Goal: Transaction & Acquisition: Purchase product/service

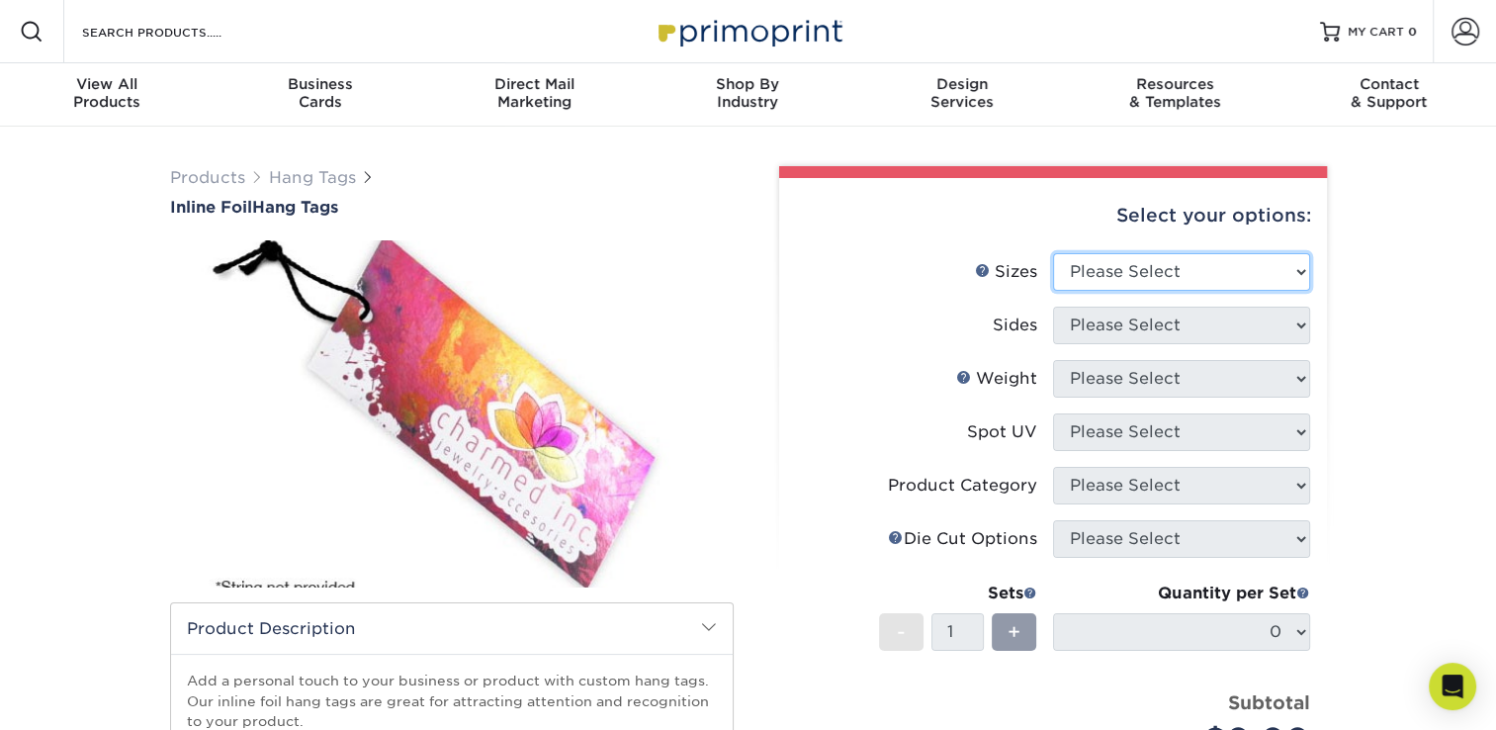
click at [1288, 275] on select "Please Select 1.5" x 3.5" 1.75" x 3.5" 2" x 2" 2" x 3.5" 2" x 4" 2" x 6" 2.12" …" at bounding box center [1181, 272] width 257 height 38
select select "2.00x3.50"
click at [1053, 253] on select "Please Select 1.5" x 3.5" 1.75" x 3.5" 2" x 2" 2" x 3.5" 2" x 4" 2" x 6" 2.12" …" at bounding box center [1181, 272] width 257 height 38
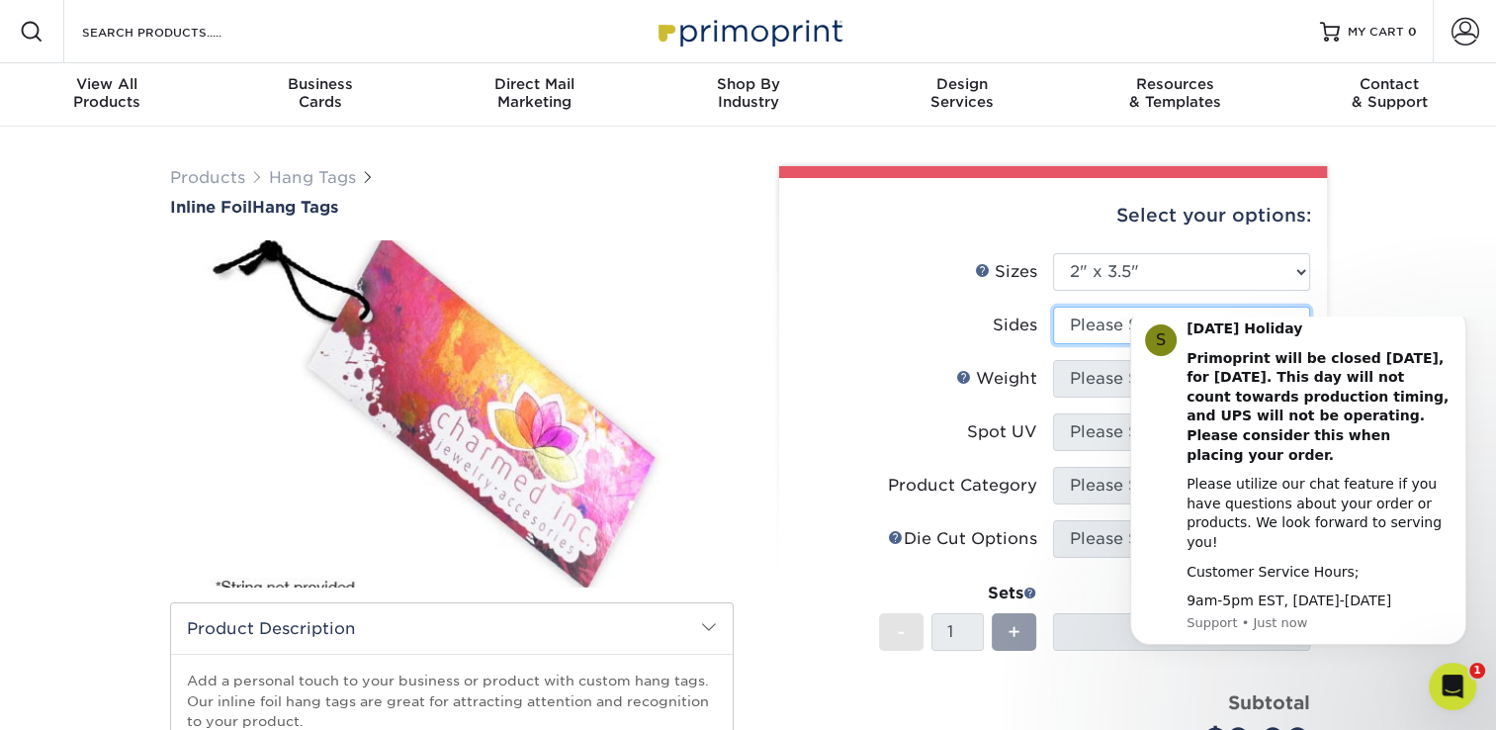
select select "34527644-b4fd-4ffb-9092-1318eefcd9d9"
drag, startPoint x: 1222, startPoint y: 324, endPoint x: 121, endPoint y: 28, distance: 1141.0
click at [1053, 307] on select "Please Select Print Both Sides - Foil Back Only Print Both Sides - Foil Both Si…" at bounding box center [1181, 326] width 257 height 38
click at [1466, 325] on button "Dismiss notification" at bounding box center [1461, 313] width 26 height 26
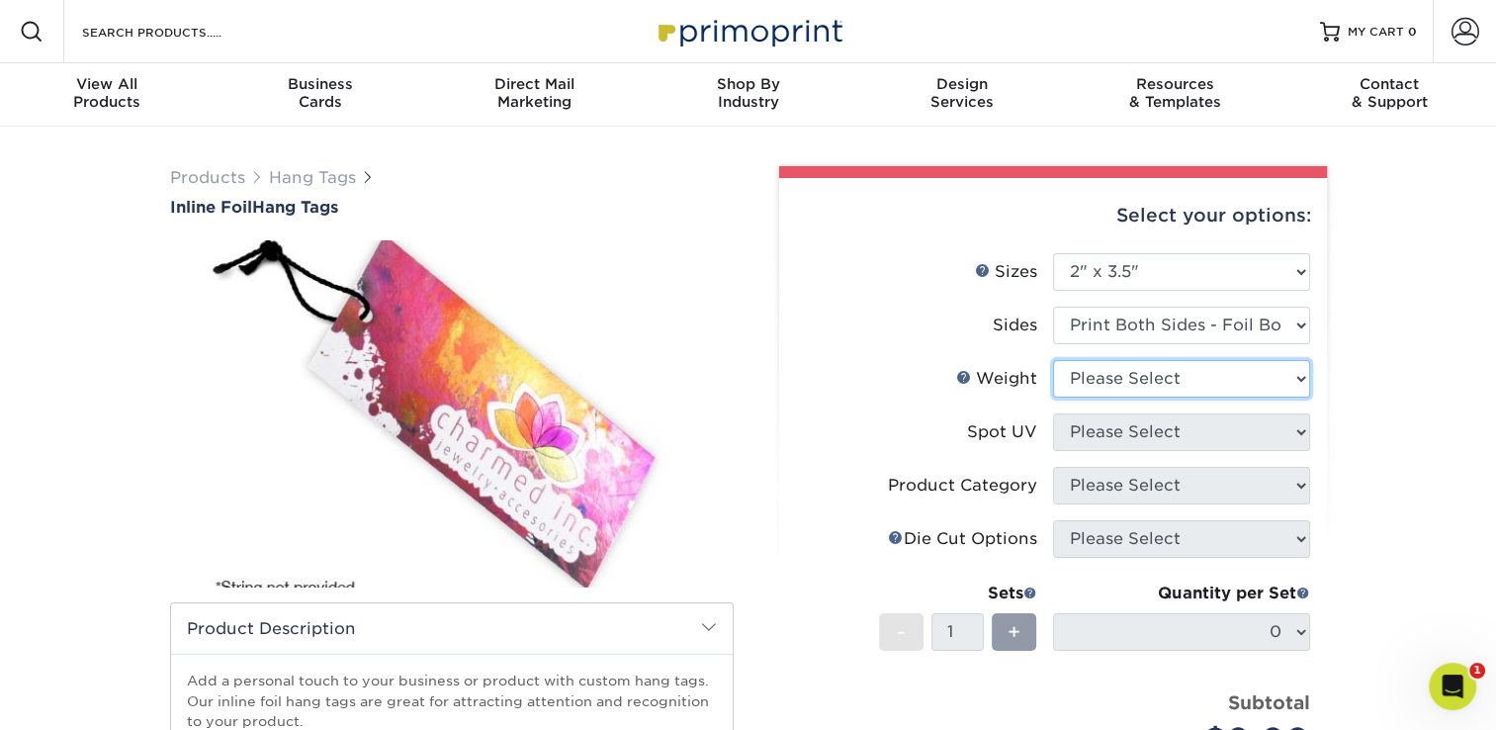
click at [1268, 383] on select "Please Select 16PT" at bounding box center [1181, 379] width 257 height 38
select select "16PT"
click at [1053, 360] on select "Please Select 16PT" at bounding box center [1181, 379] width 257 height 38
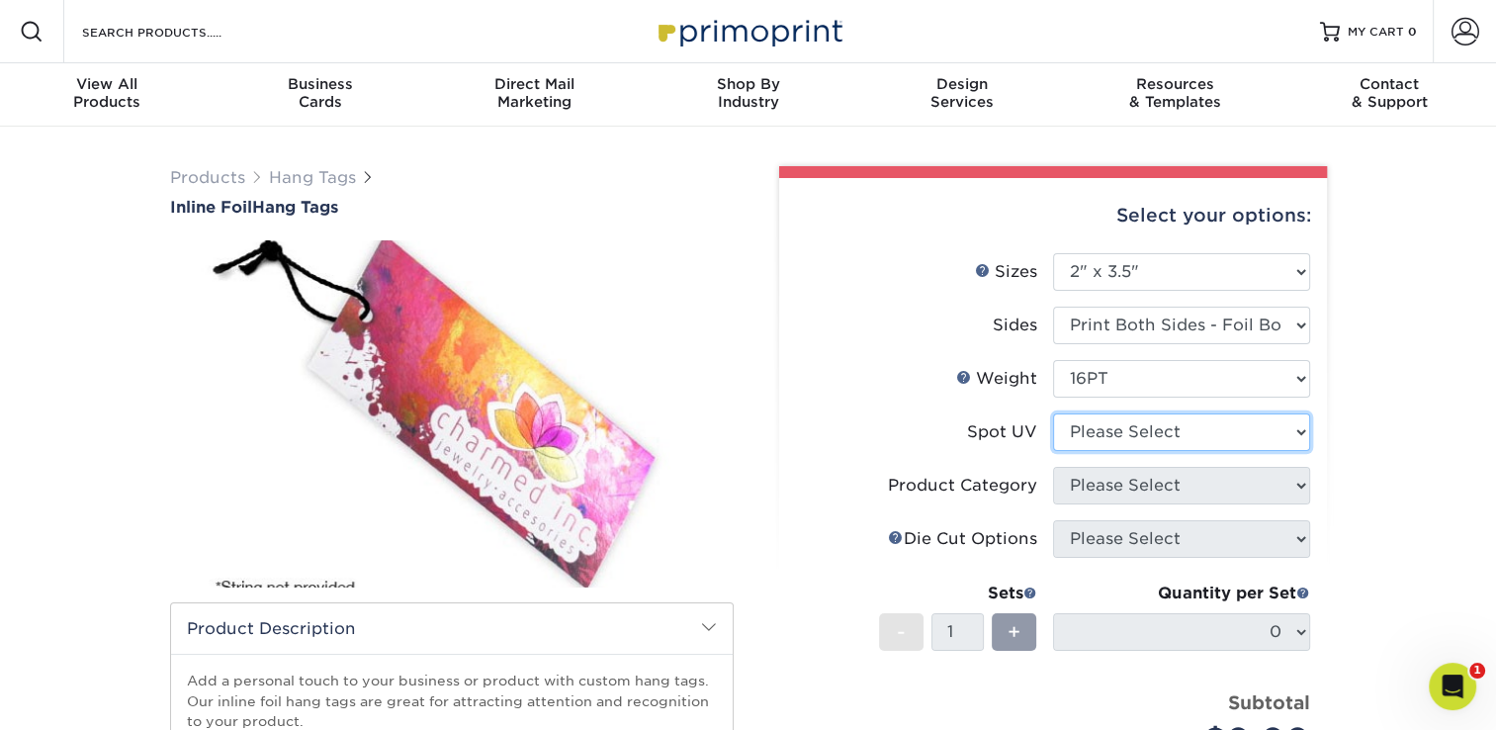
click at [1234, 434] on select "Please Select No Spot UV Front Only" at bounding box center [1181, 432] width 257 height 38
select select "3"
click at [1053, 413] on select "Please Select No Spot UV Front Only" at bounding box center [1181, 432] width 257 height 38
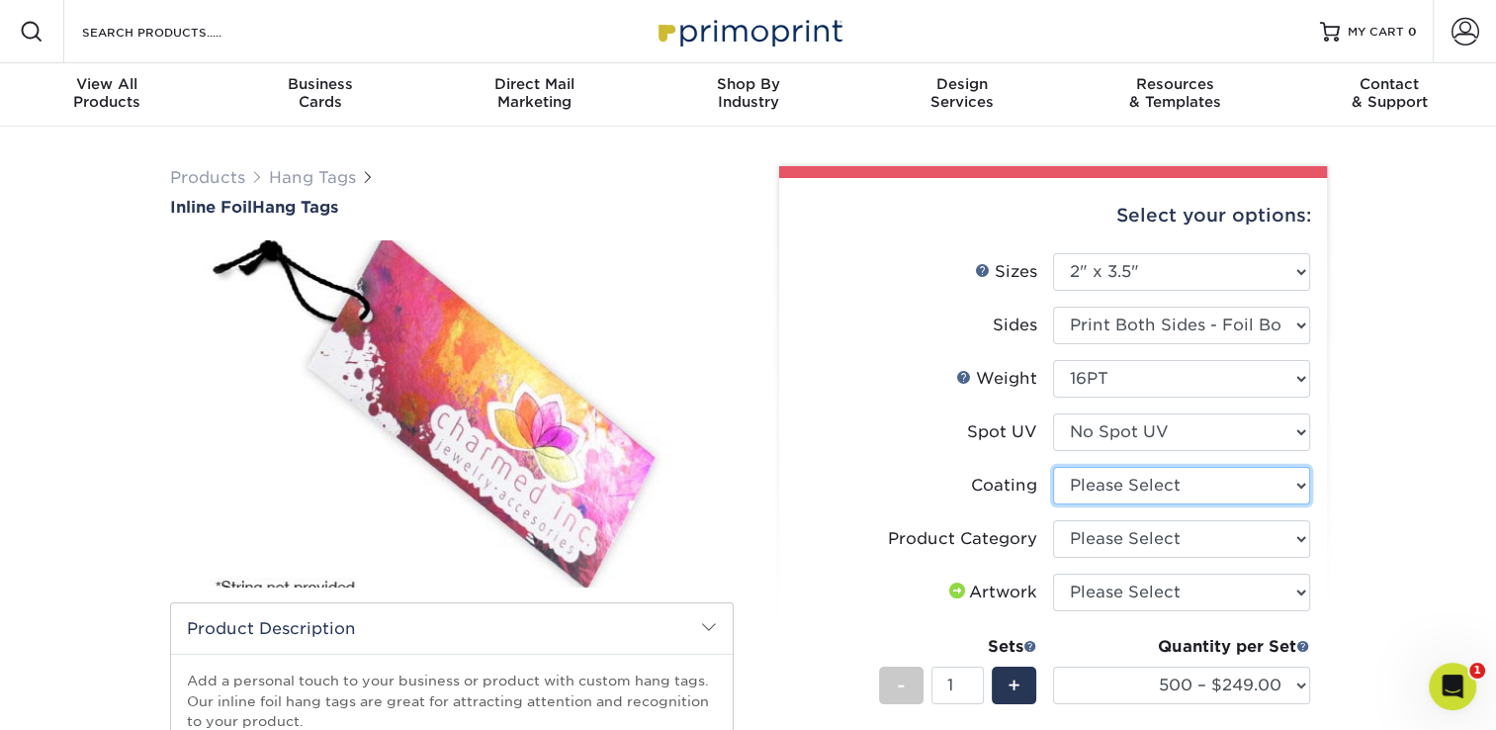
click at [1244, 480] on select at bounding box center [1181, 486] width 257 height 38
click at [1378, 478] on div "Products Hang Tags Inline Foil Hang Tags" at bounding box center [748, 643] width 1496 height 1032
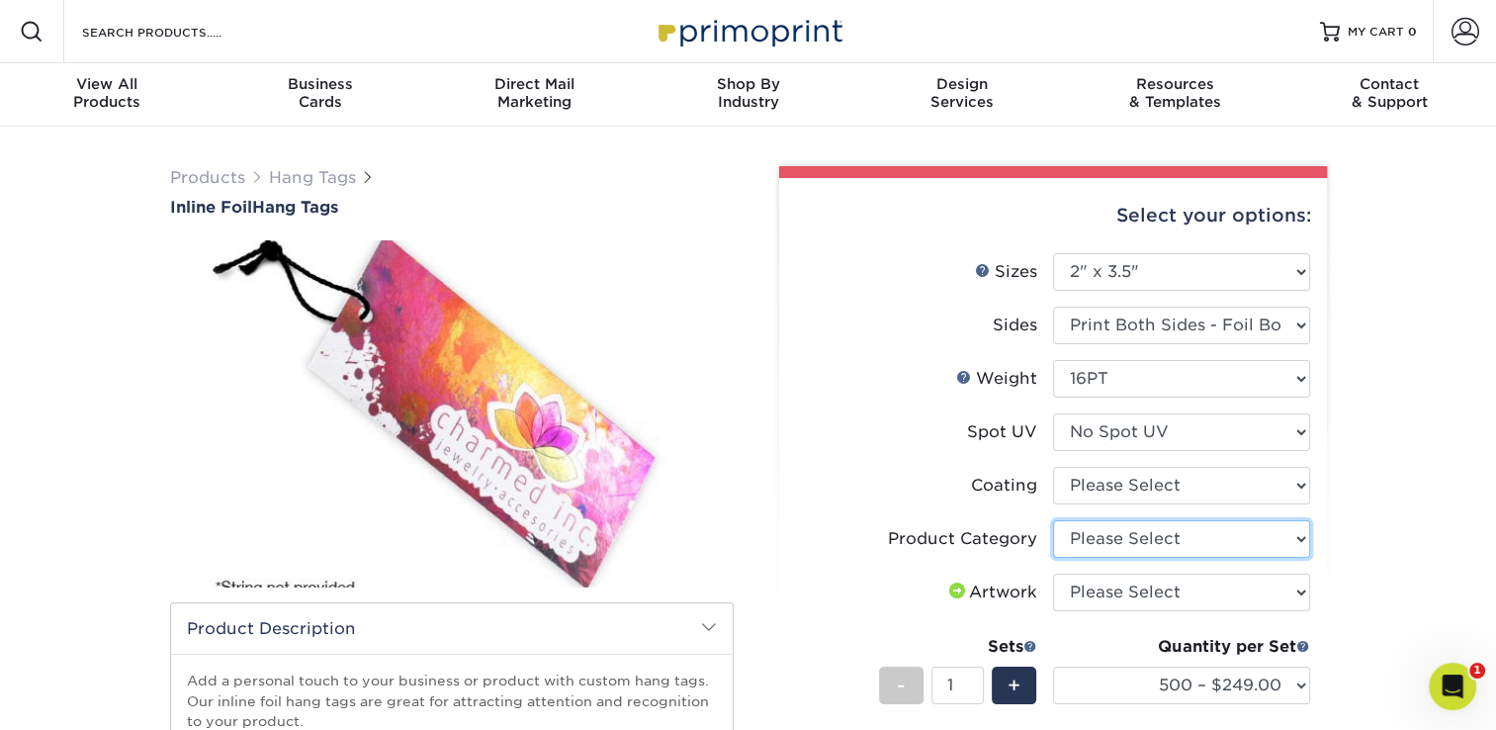
click at [1276, 528] on select "Please Select Hang Tags" at bounding box center [1181, 539] width 257 height 38
select select "428aa75b-4ae7-4398-9e0a-74f4b33909ed"
click at [1053, 520] on select "Please Select Hang Tags" at bounding box center [1181, 539] width 257 height 38
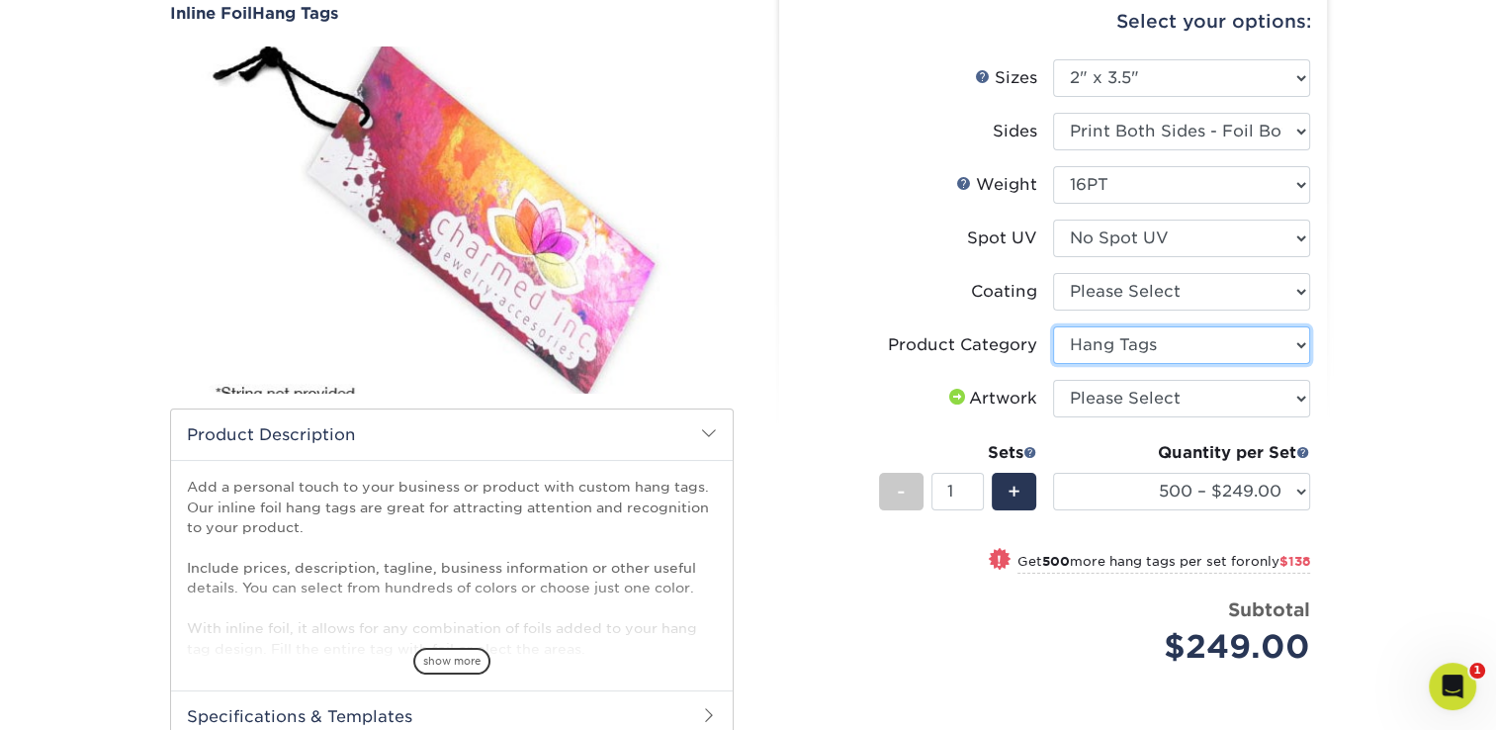
scroll to position [198, 0]
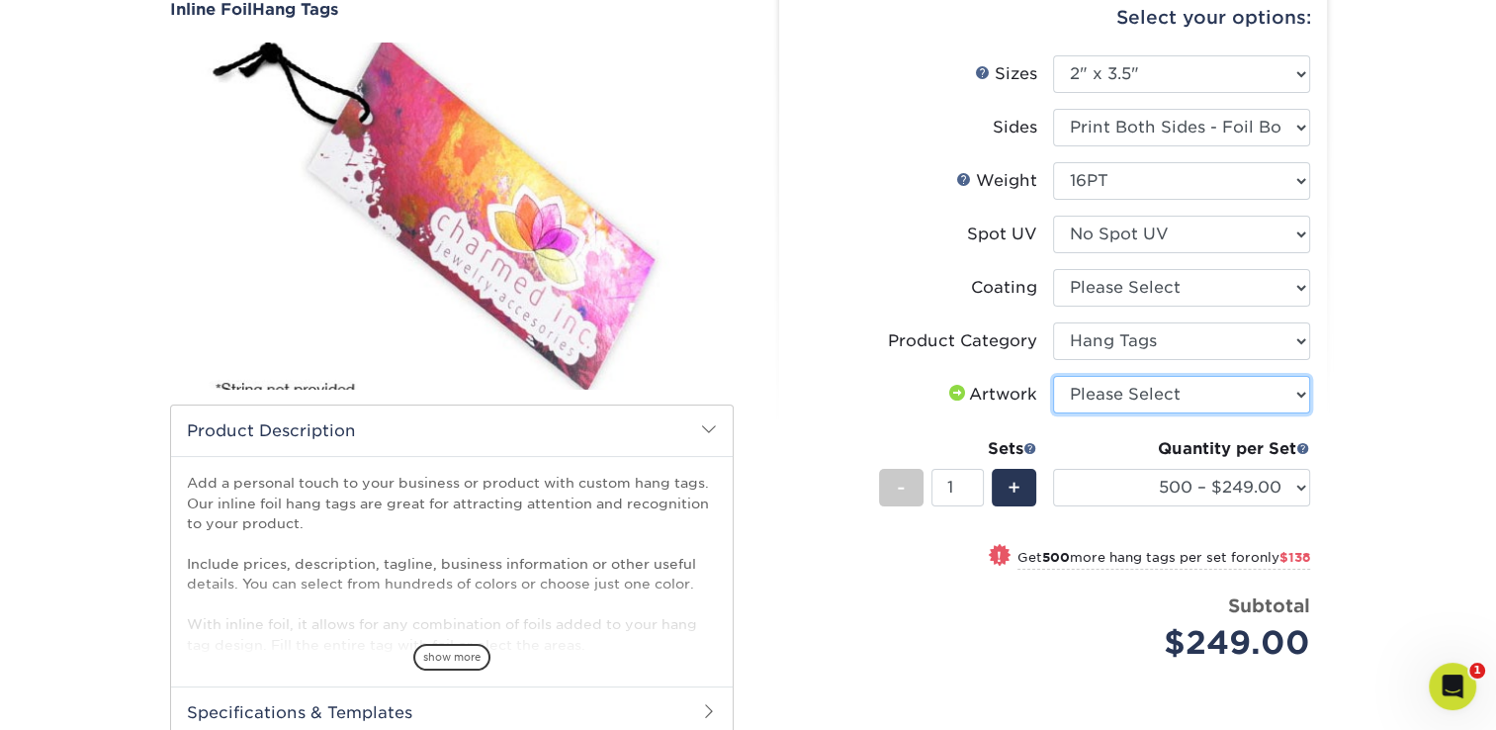
click at [1280, 381] on select "Please Select I will upload files I need a design - $75" at bounding box center [1181, 395] width 257 height 38
click at [1419, 417] on div "Products Hang Tags Inline Foil Hang Tags" at bounding box center [748, 445] width 1496 height 1032
click at [1297, 392] on select "Please Select I will upload files I need a design - $75" at bounding box center [1181, 395] width 257 height 38
select select "upload"
click at [1053, 376] on select "Please Select I will upload files I need a design - $75" at bounding box center [1181, 395] width 257 height 38
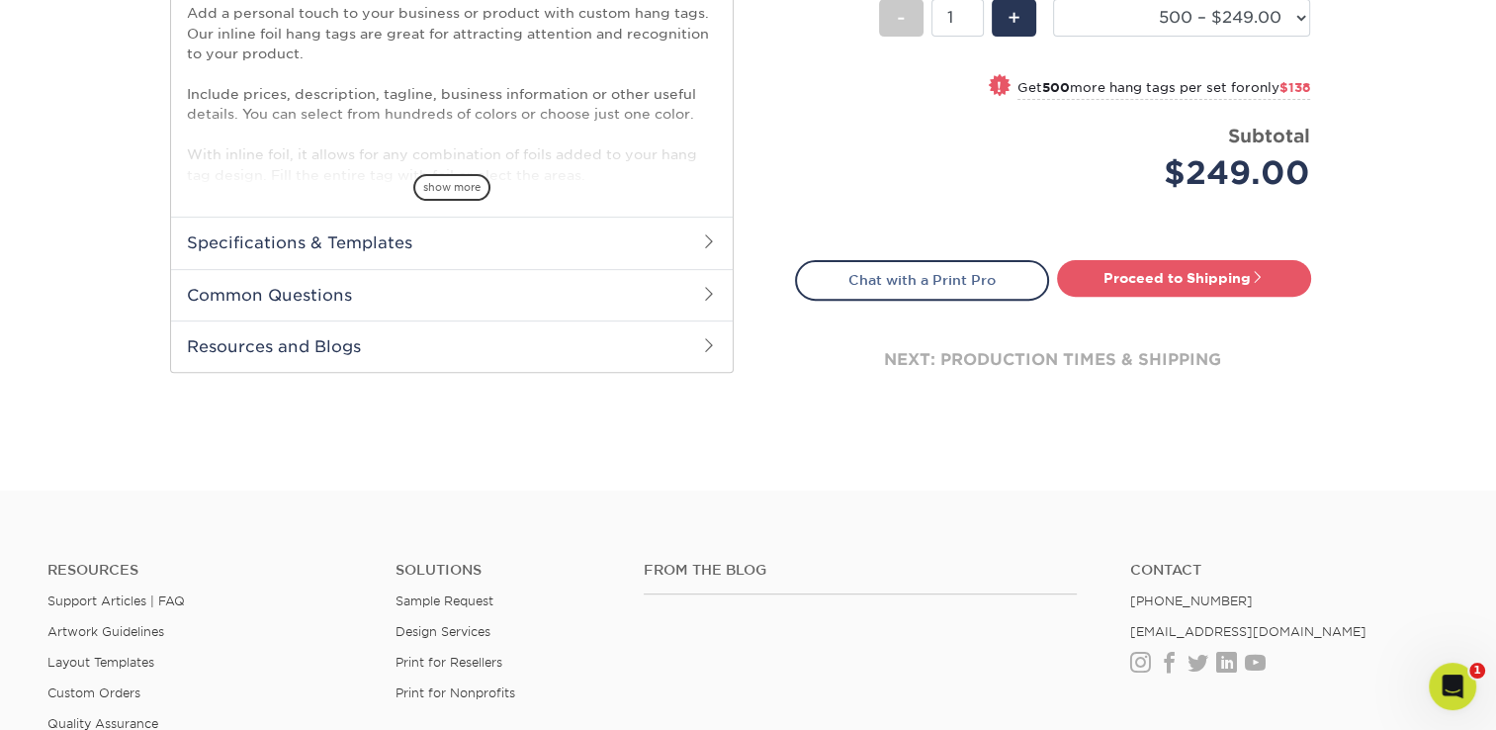
scroll to position [692, 0]
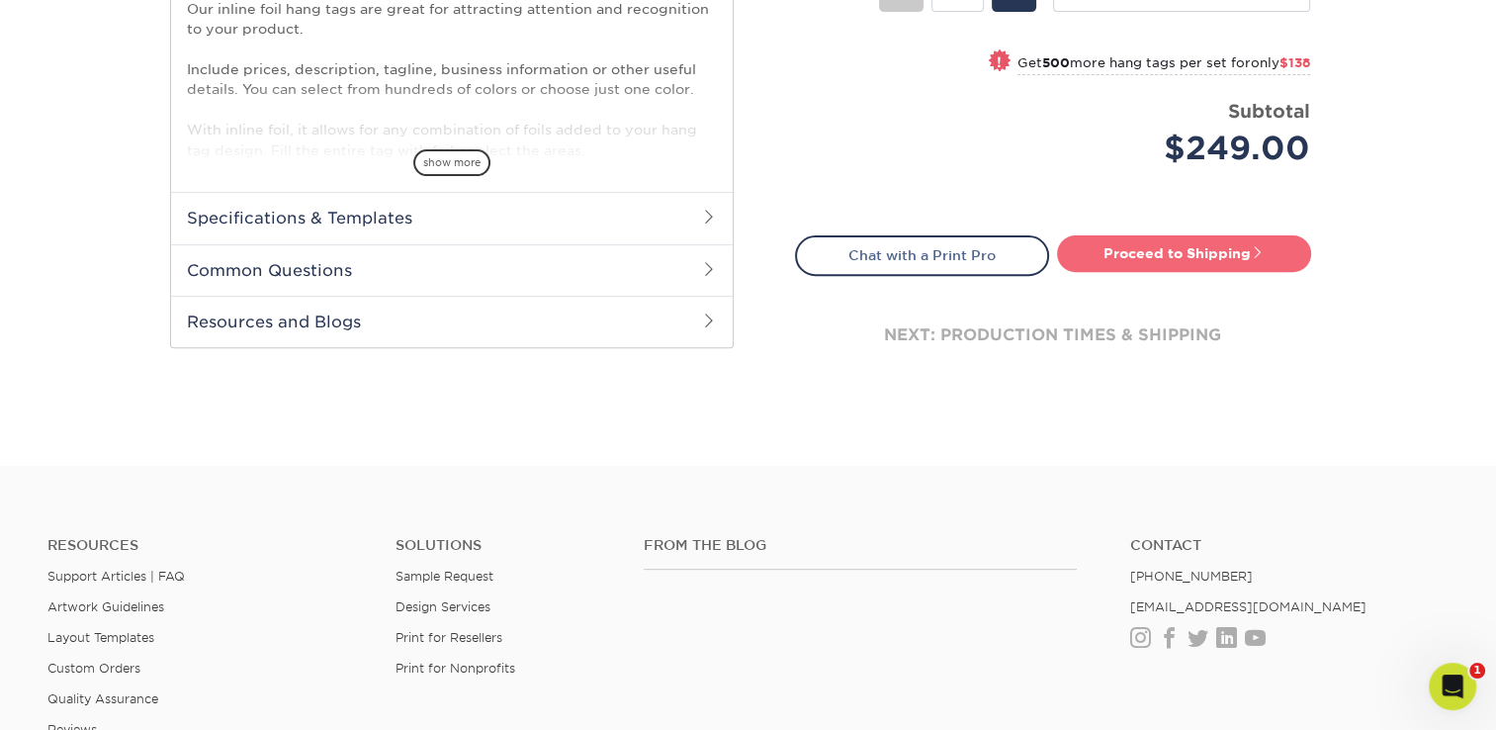
click at [1253, 259] on link "Proceed to Shipping" at bounding box center [1184, 253] width 254 height 36
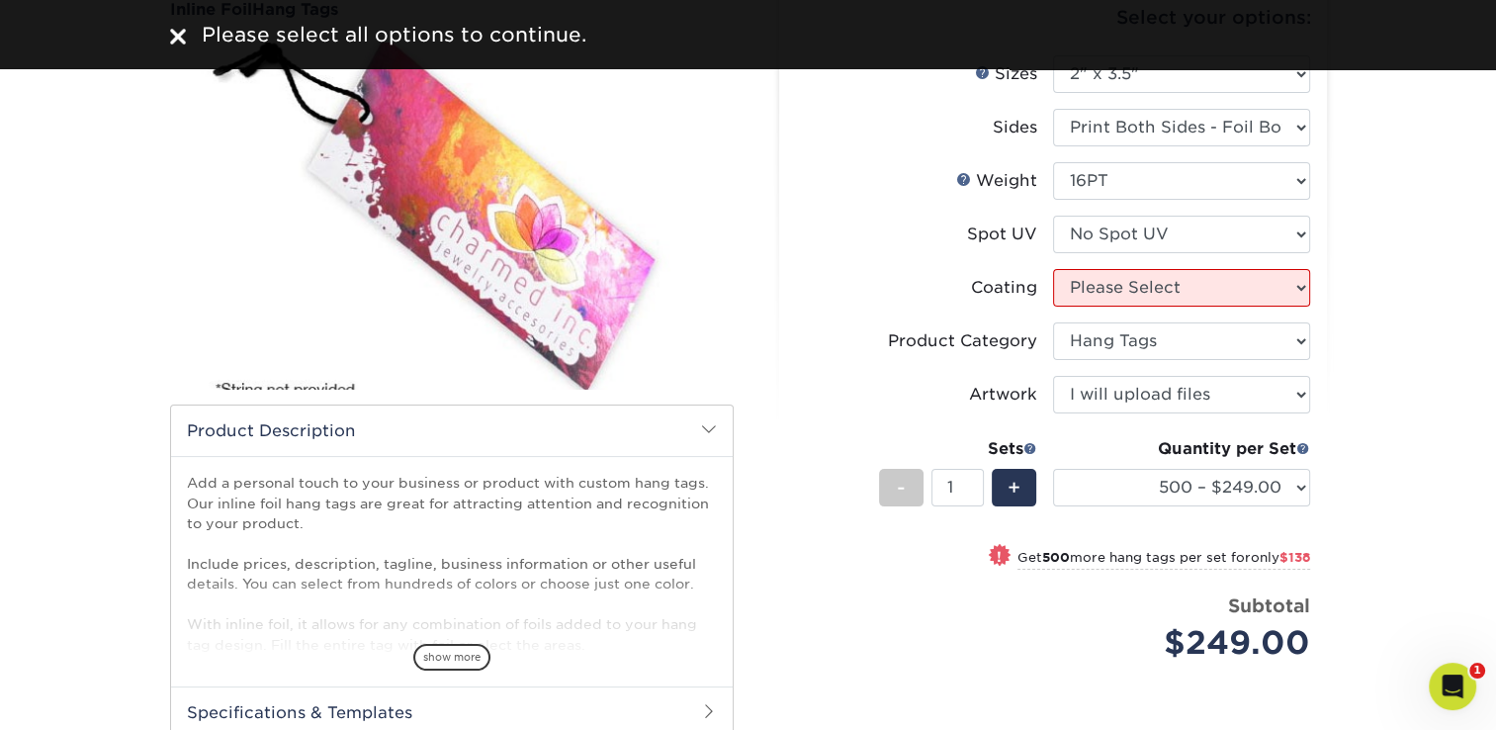
scroll to position [99, 0]
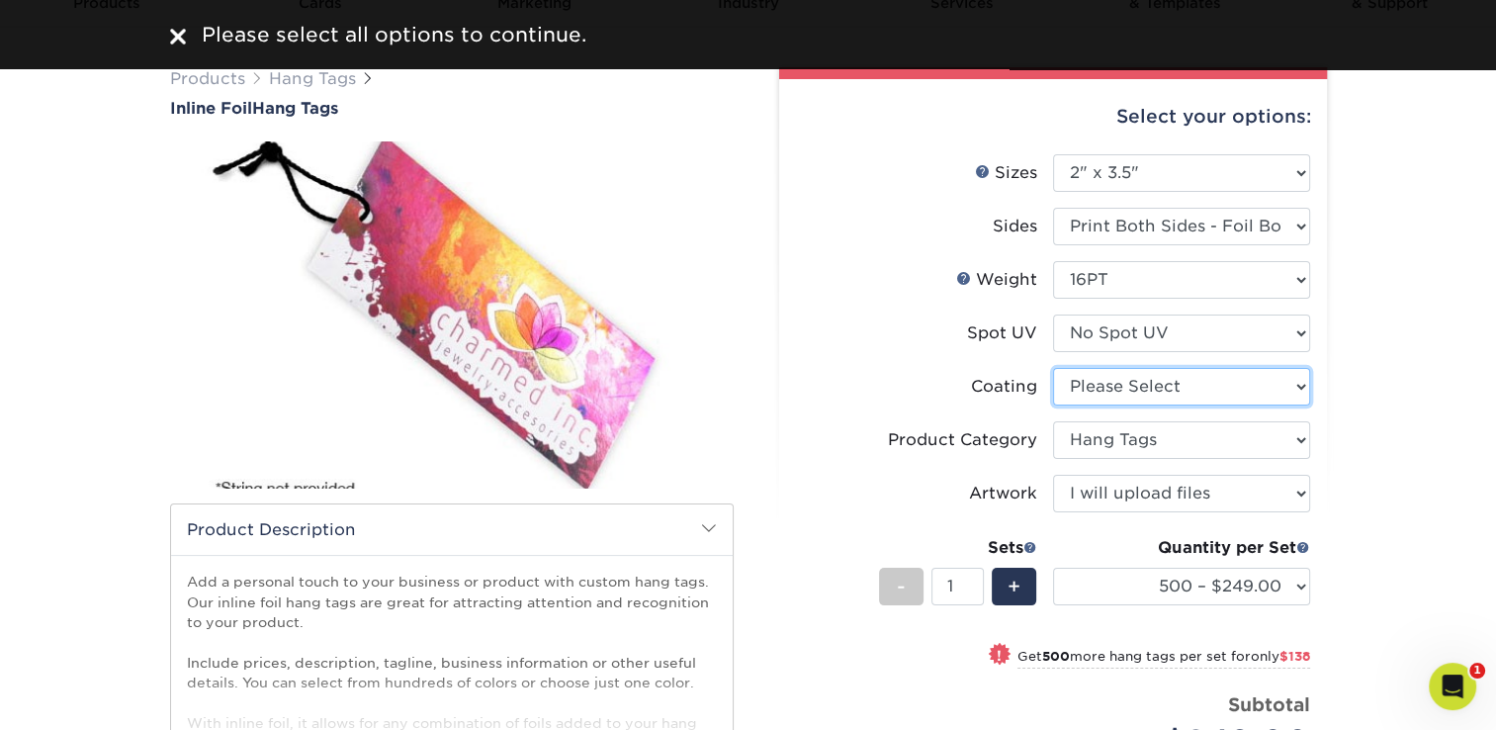
click at [1290, 388] on select at bounding box center [1181, 387] width 257 height 38
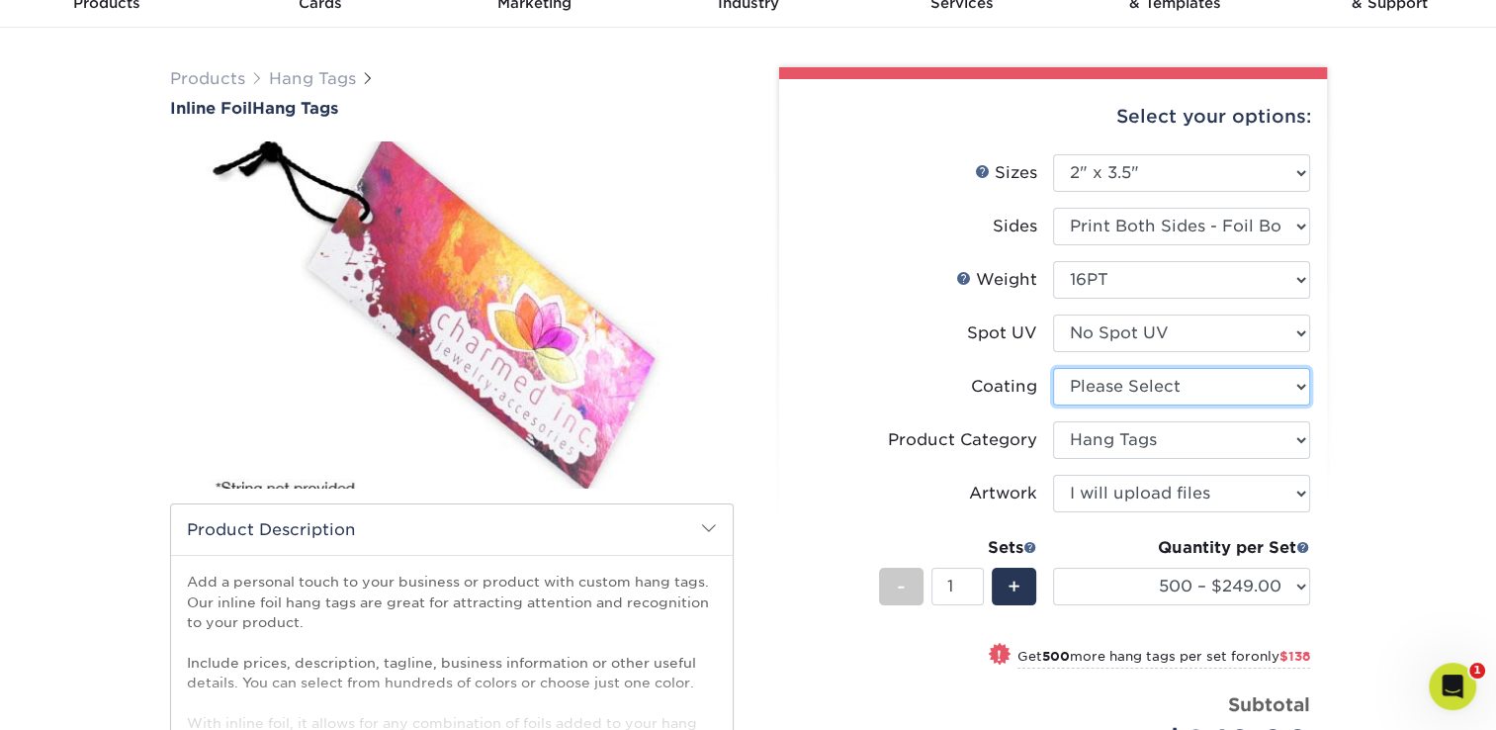
select select "3e7618de-abca-4bda-9f97-8b9129e913d8"
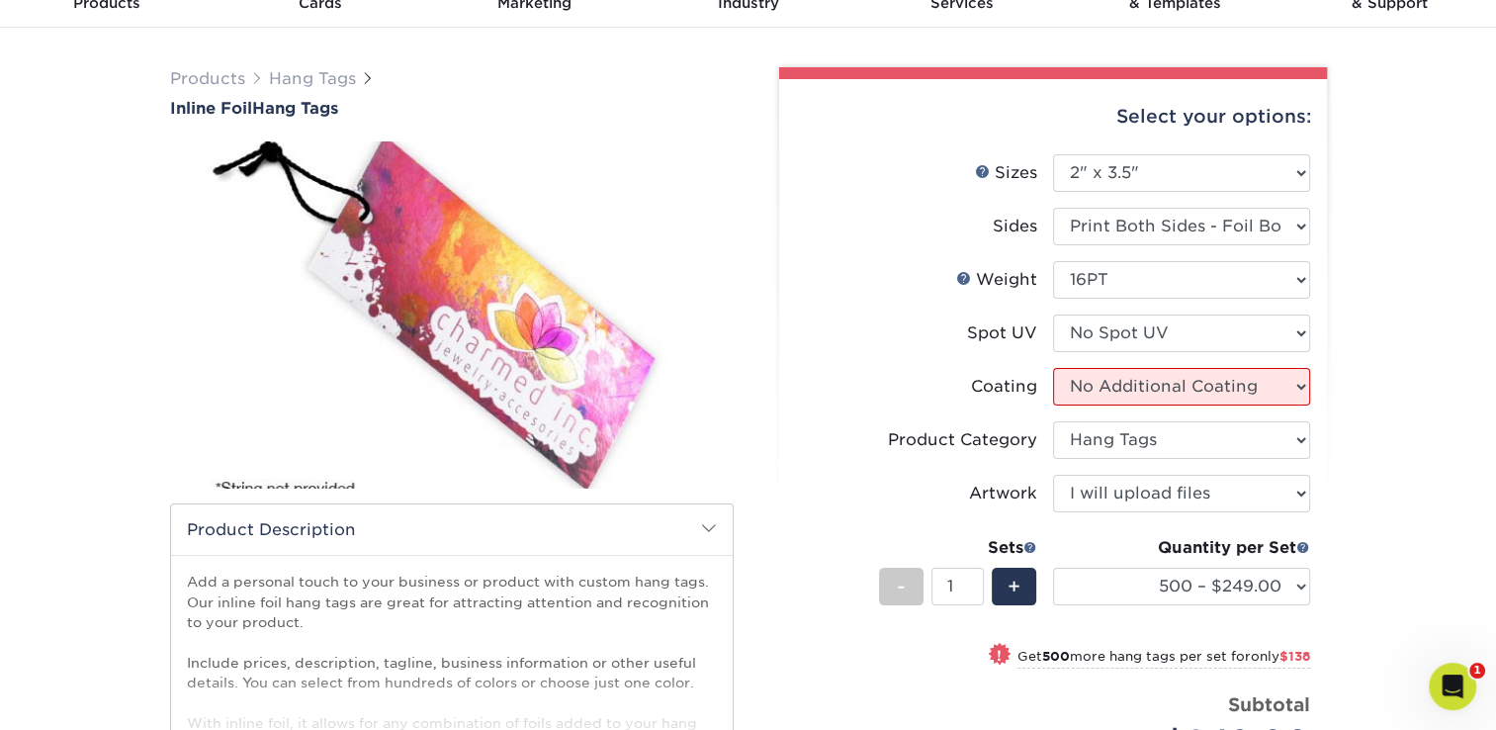
click at [1053, 368] on select at bounding box center [1181, 387] width 257 height 38
select select "-1"
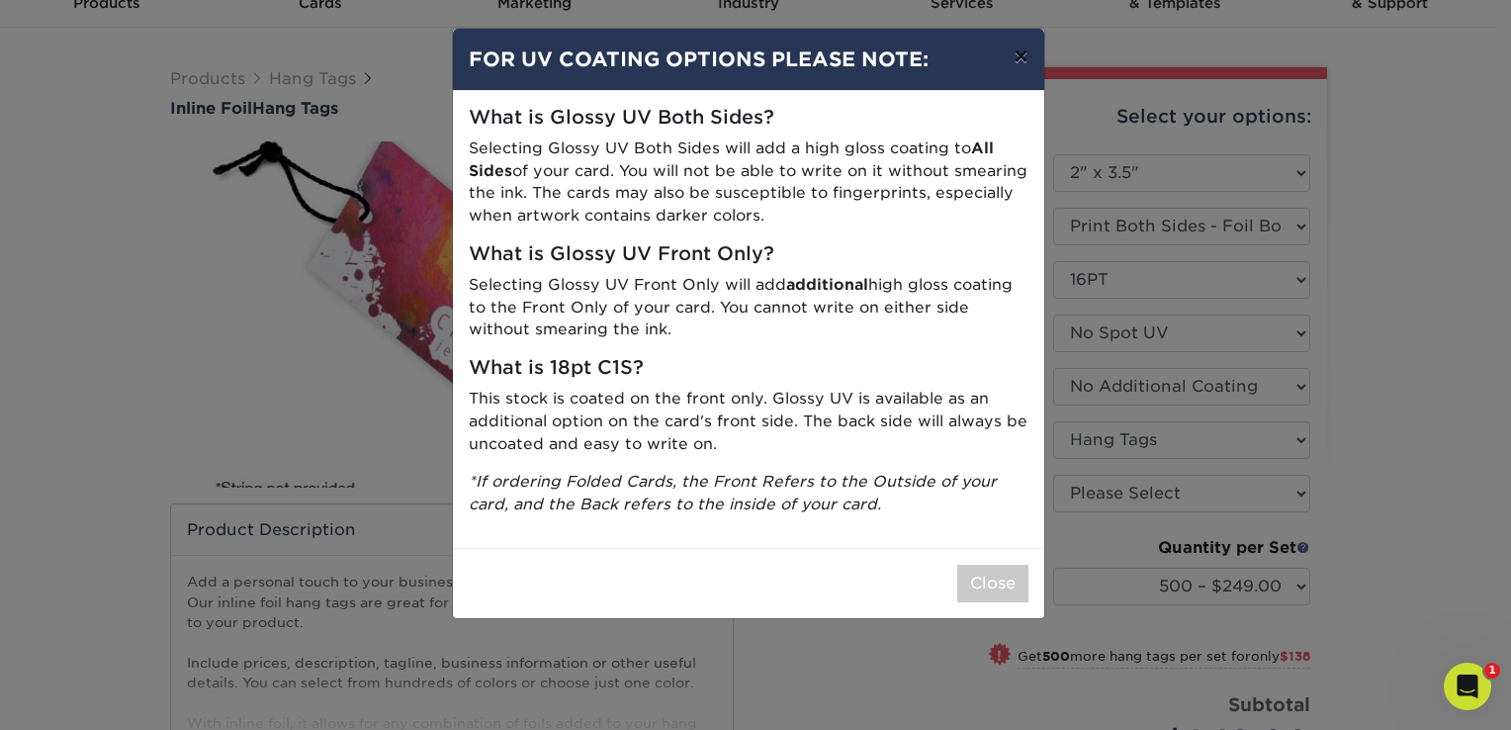
click at [1017, 57] on button "×" at bounding box center [1020, 56] width 45 height 55
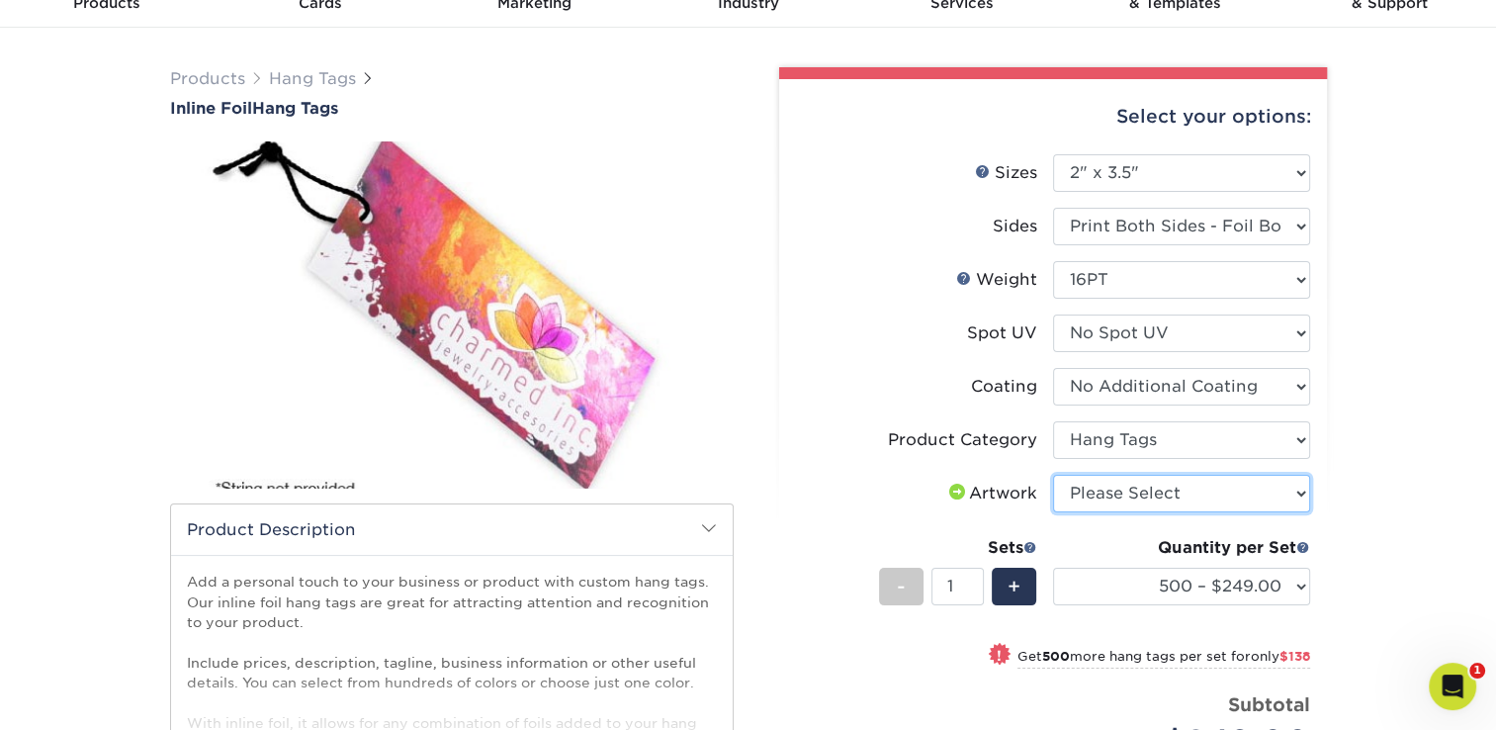
click at [1285, 490] on select "Please Select I will upload files I need a design - $75" at bounding box center [1181, 494] width 257 height 38
select select "upload"
click at [1053, 475] on select "Please Select I will upload files I need a design - $75" at bounding box center [1181, 494] width 257 height 38
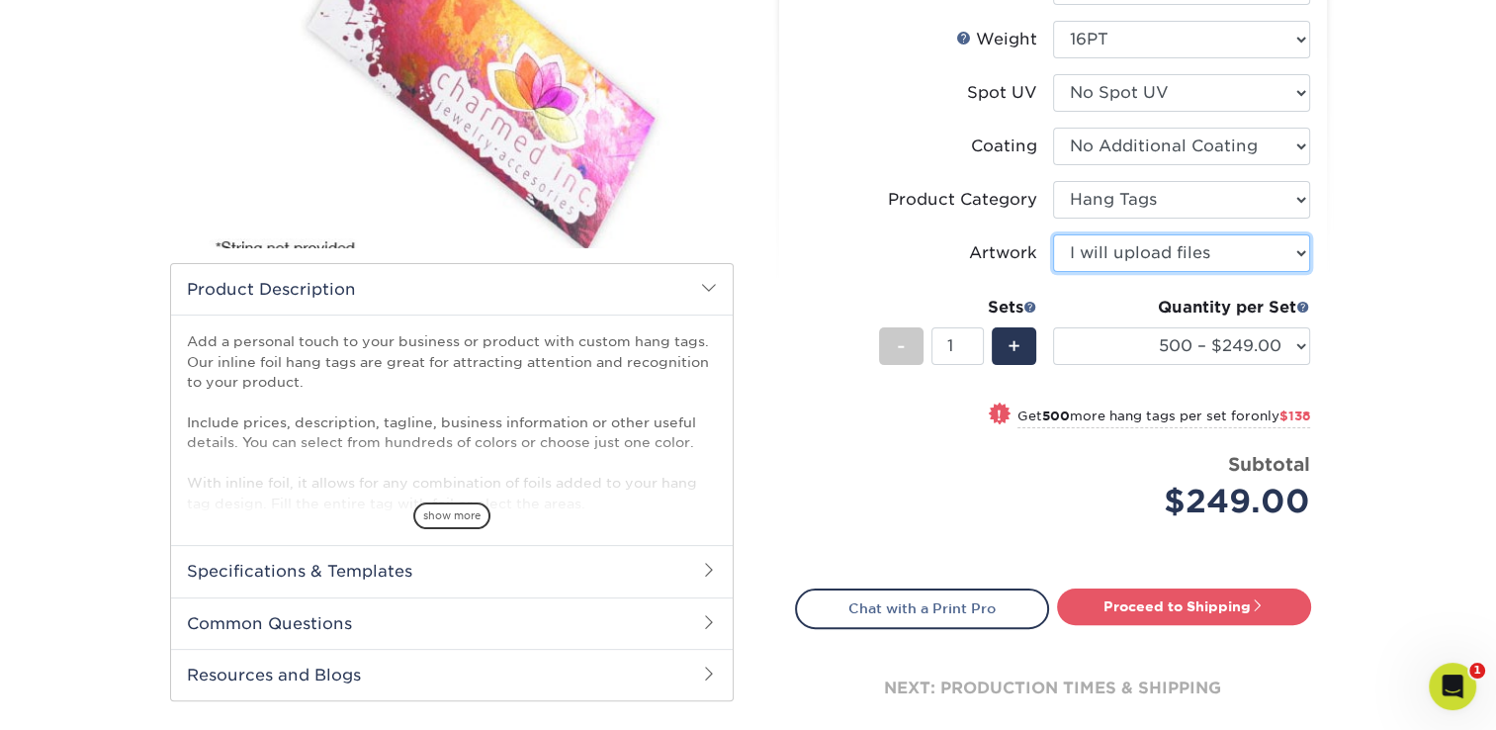
scroll to position [494, 0]
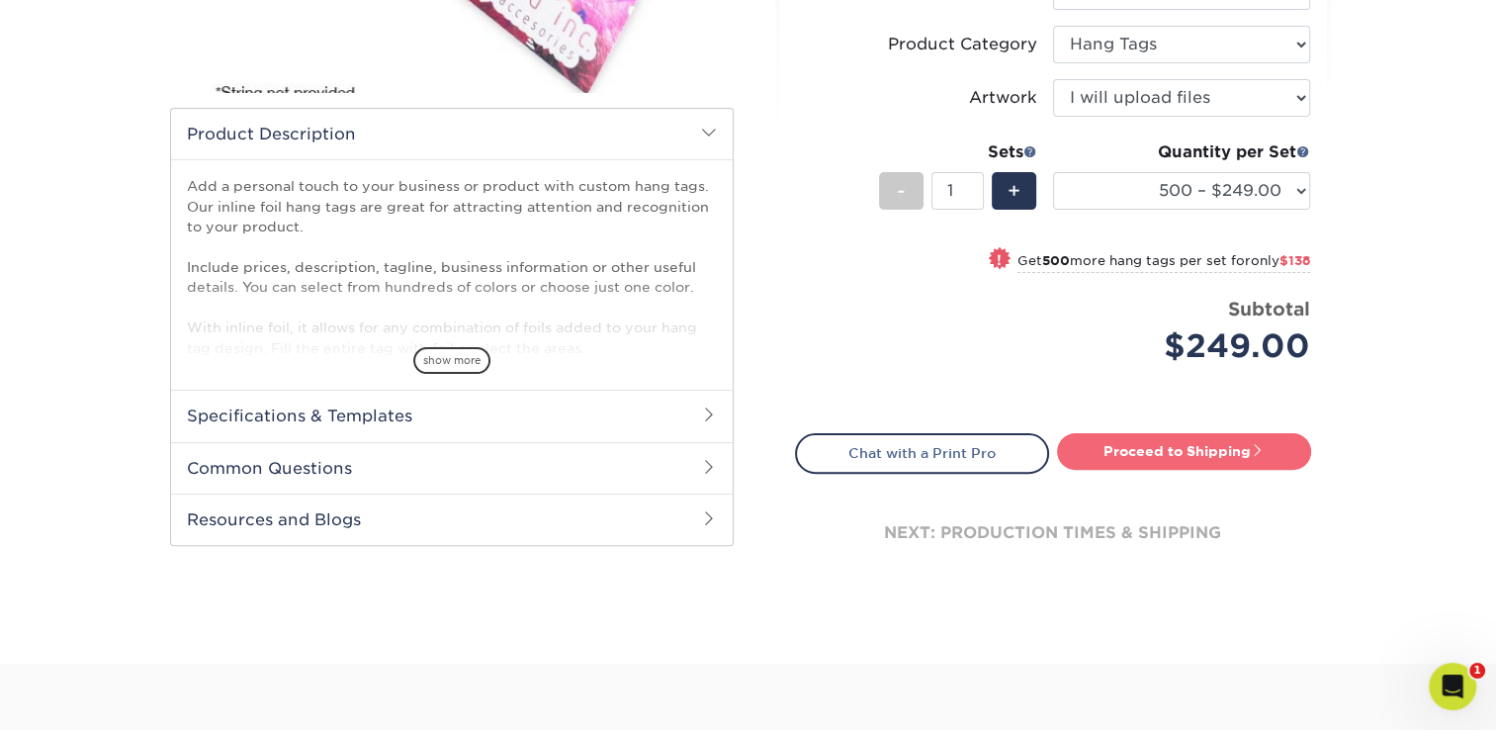
click at [1251, 447] on link "Proceed to Shipping" at bounding box center [1184, 451] width 254 height 36
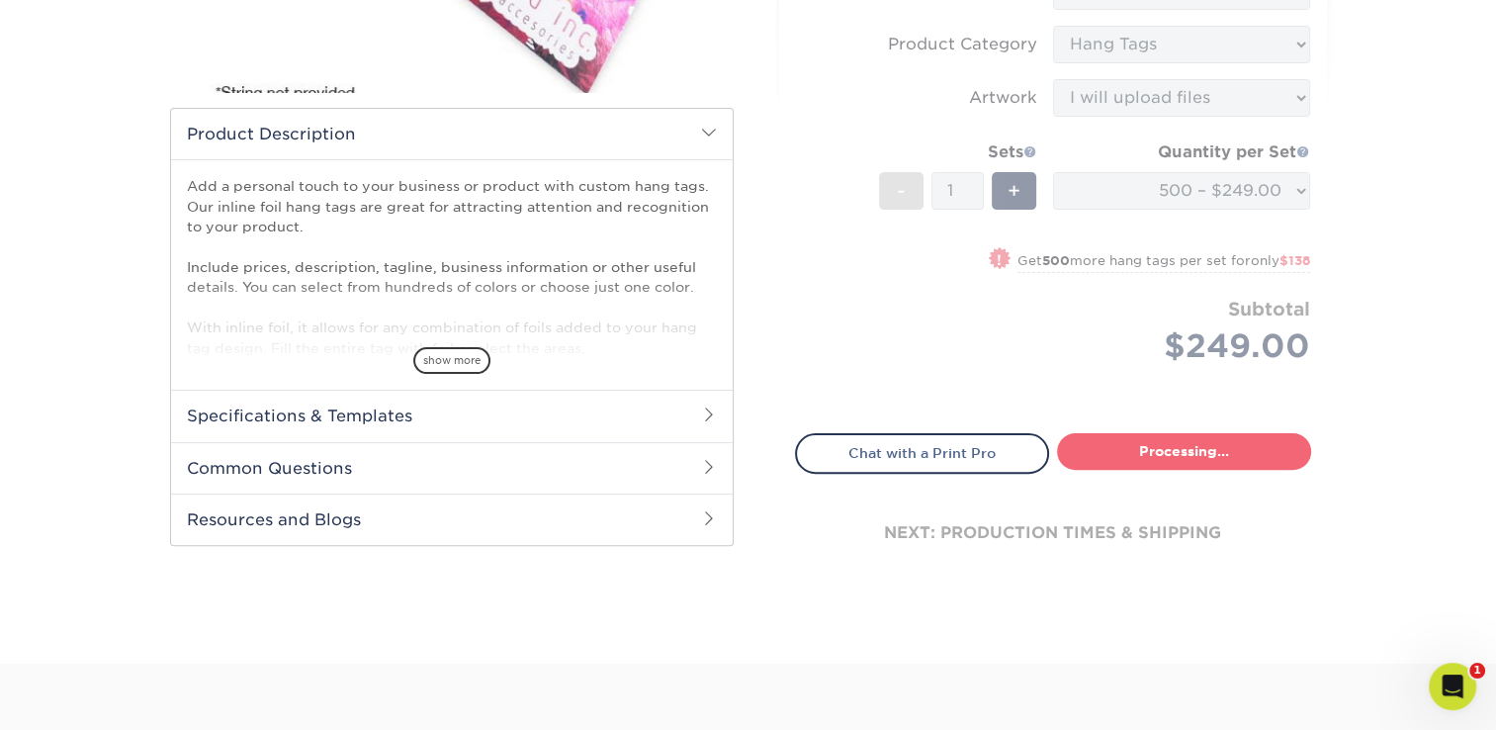
select select "8a25da7c-f379-426b-957c-e1eecfb76382"
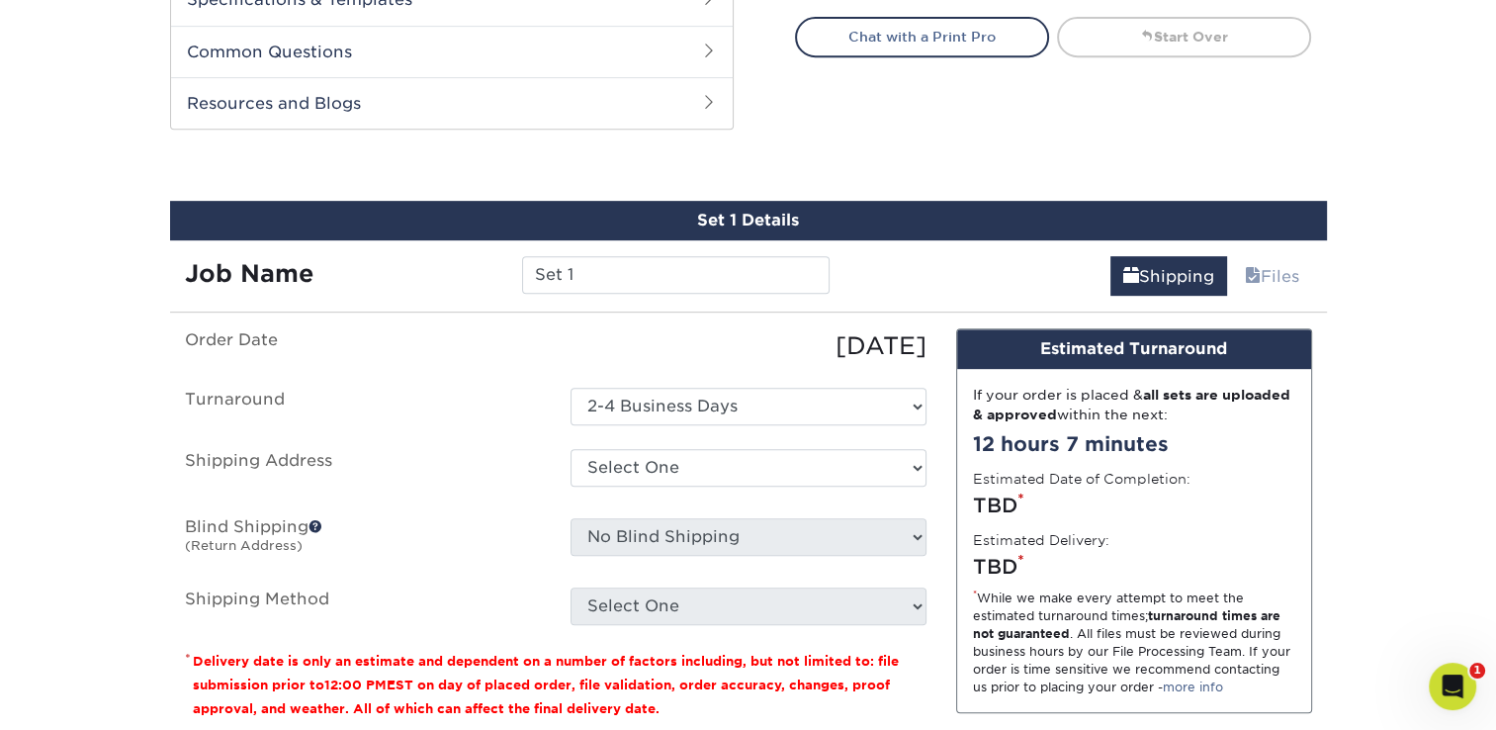
scroll to position [979, 0]
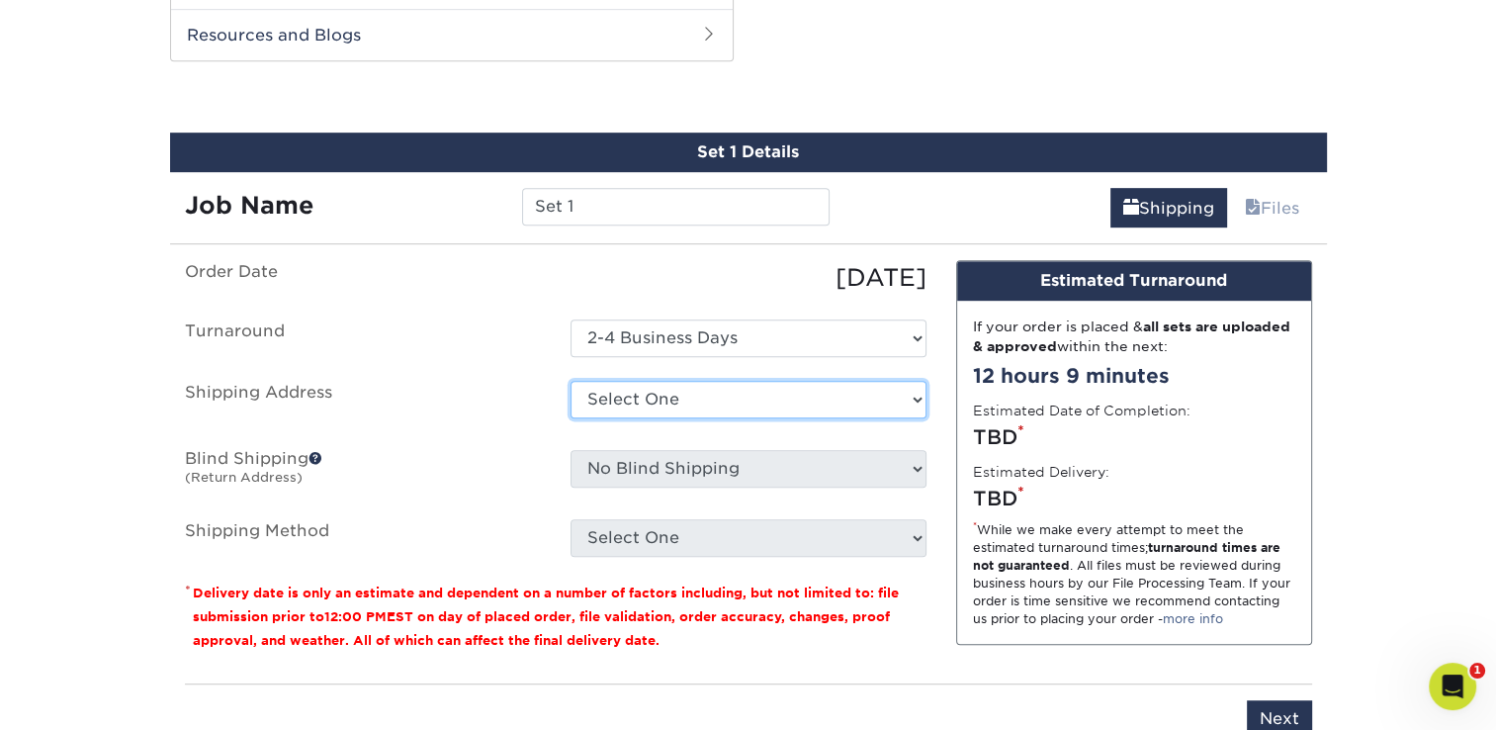
click at [913, 397] on select "Select One + Add New Address - Login" at bounding box center [749, 400] width 356 height 38
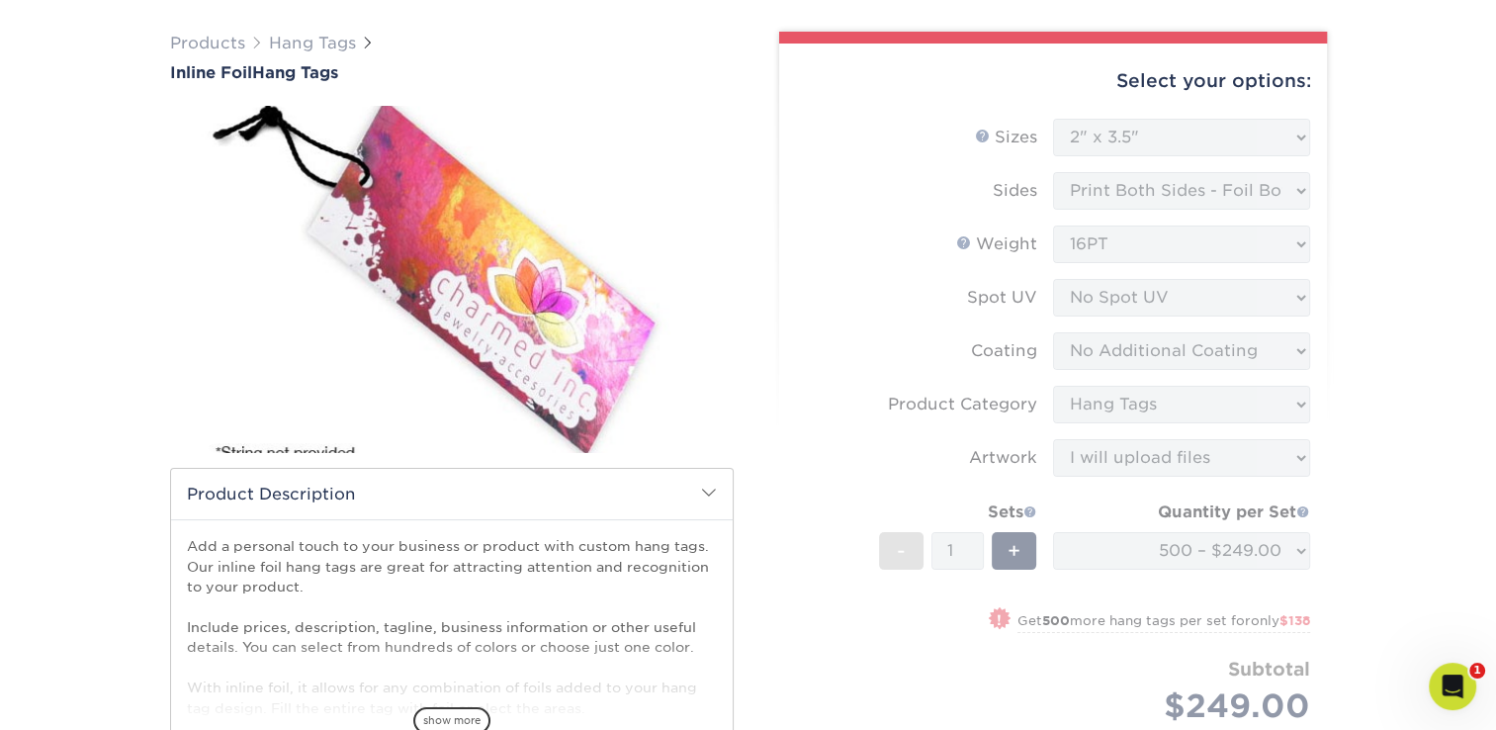
scroll to position [0, 0]
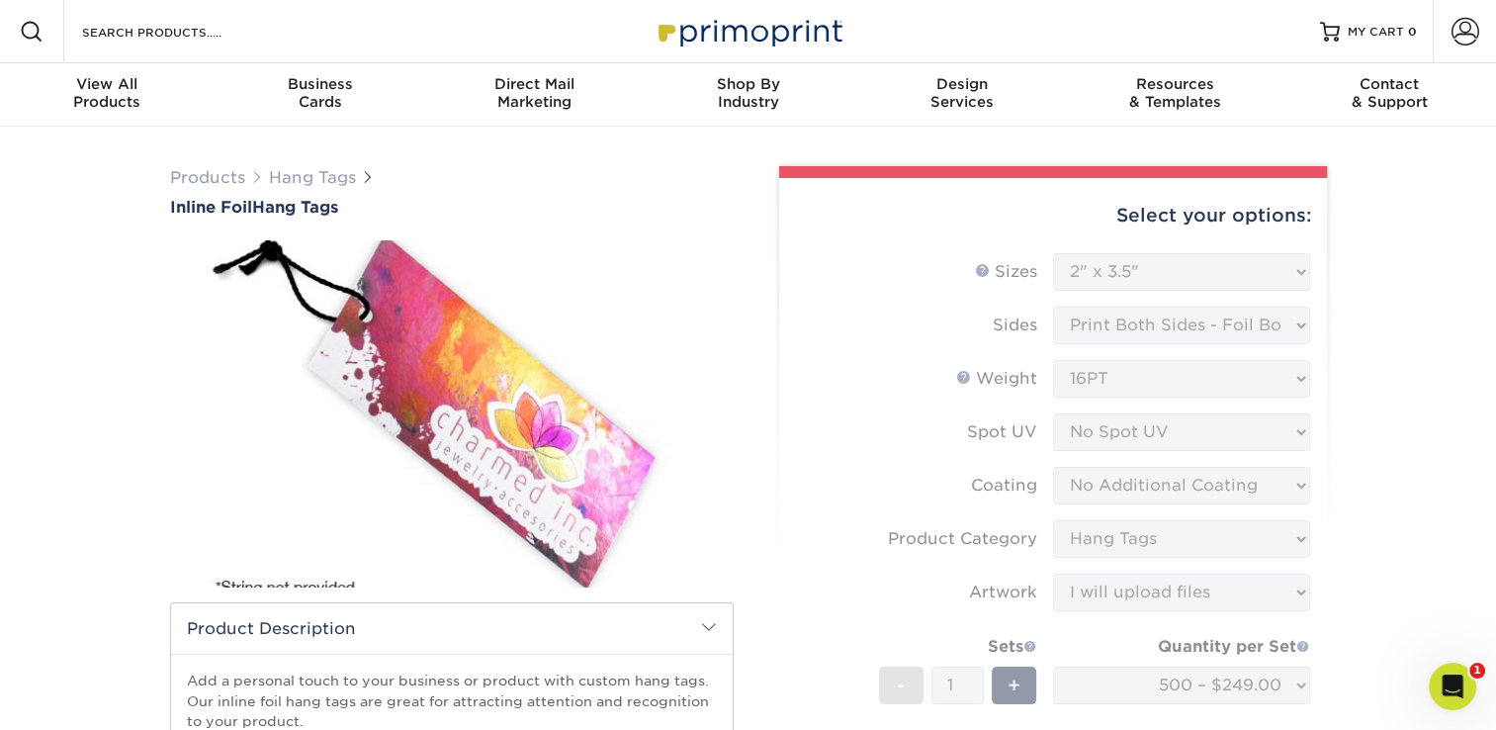
click at [1440, 690] on icon "Open Intercom Messenger" at bounding box center [1450, 684] width 33 height 33
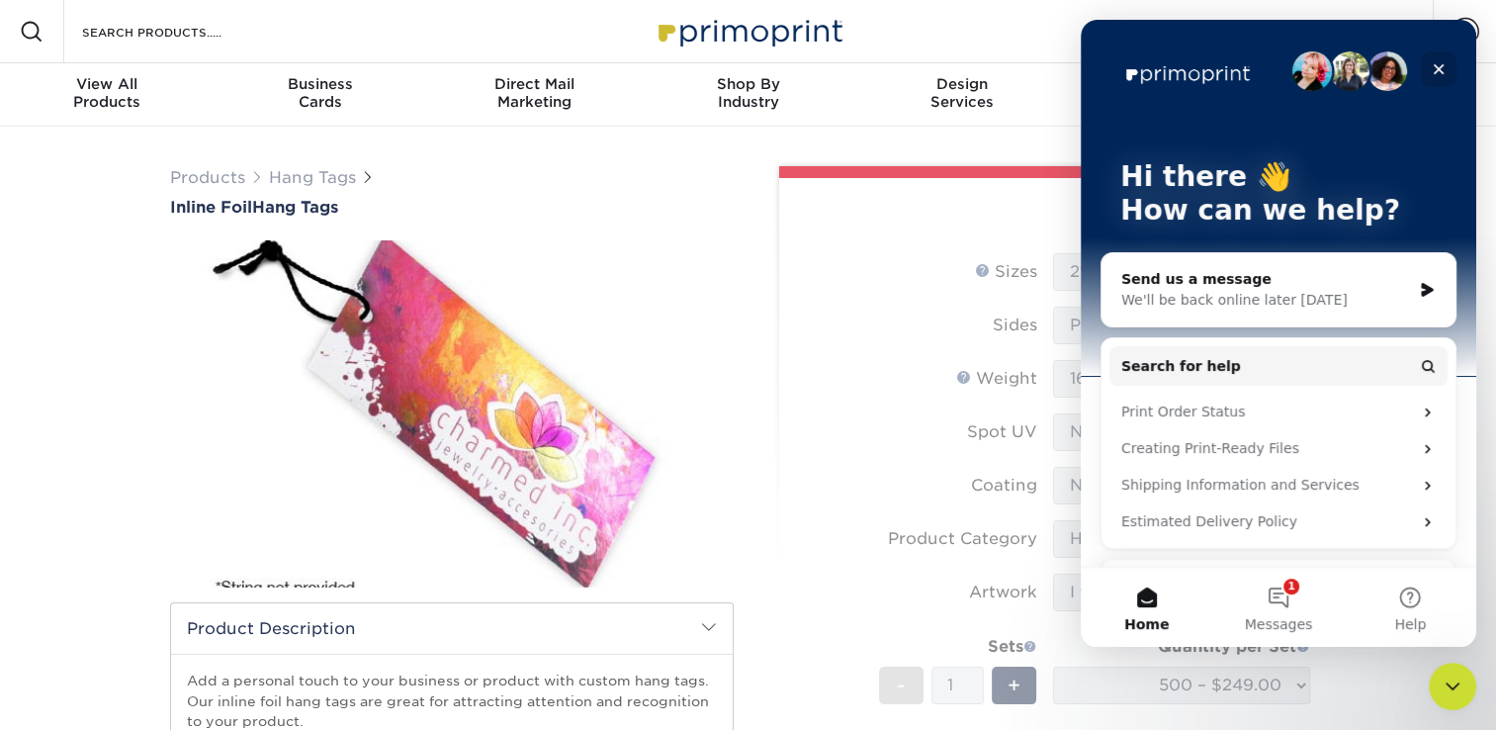
click at [1440, 73] on icon "Close" at bounding box center [1439, 69] width 16 height 16
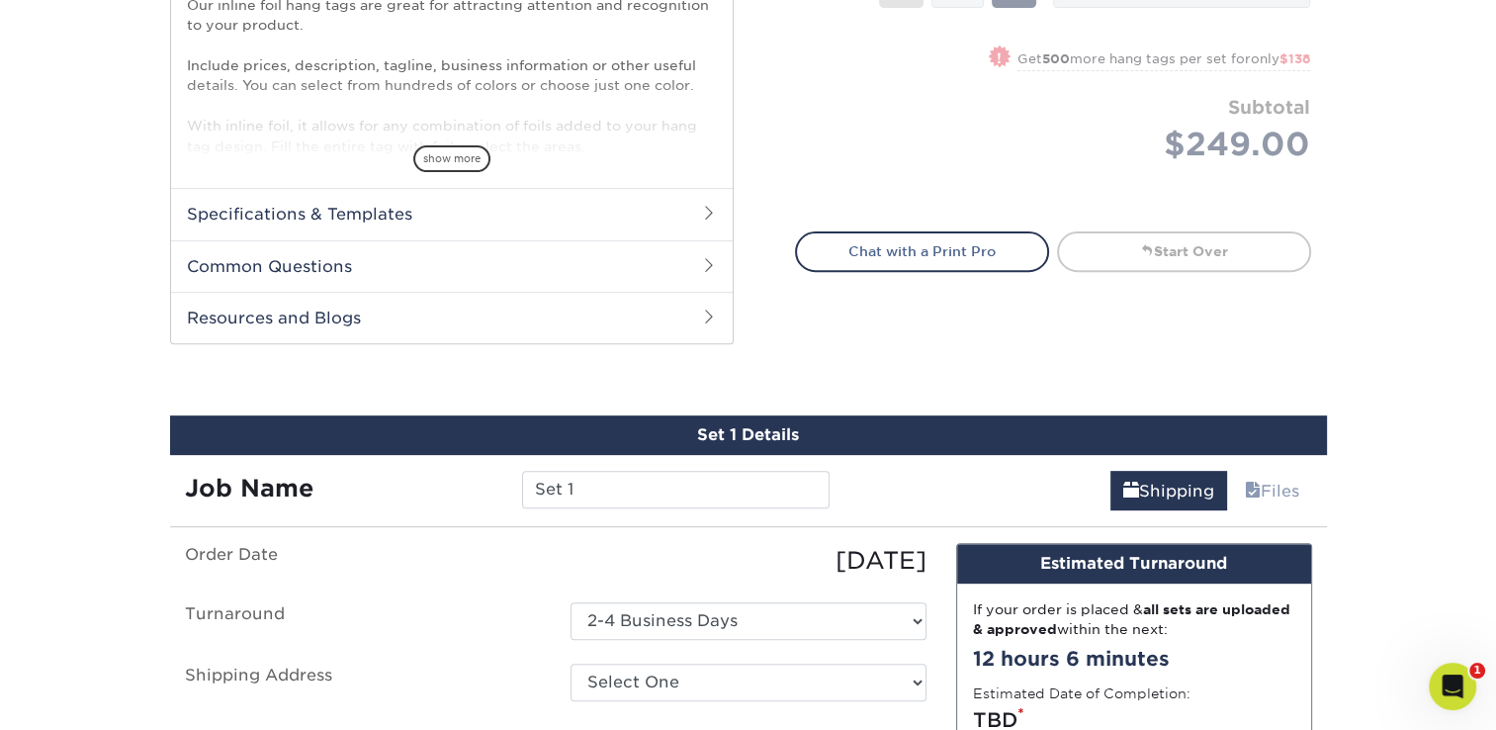
scroll to position [494, 0]
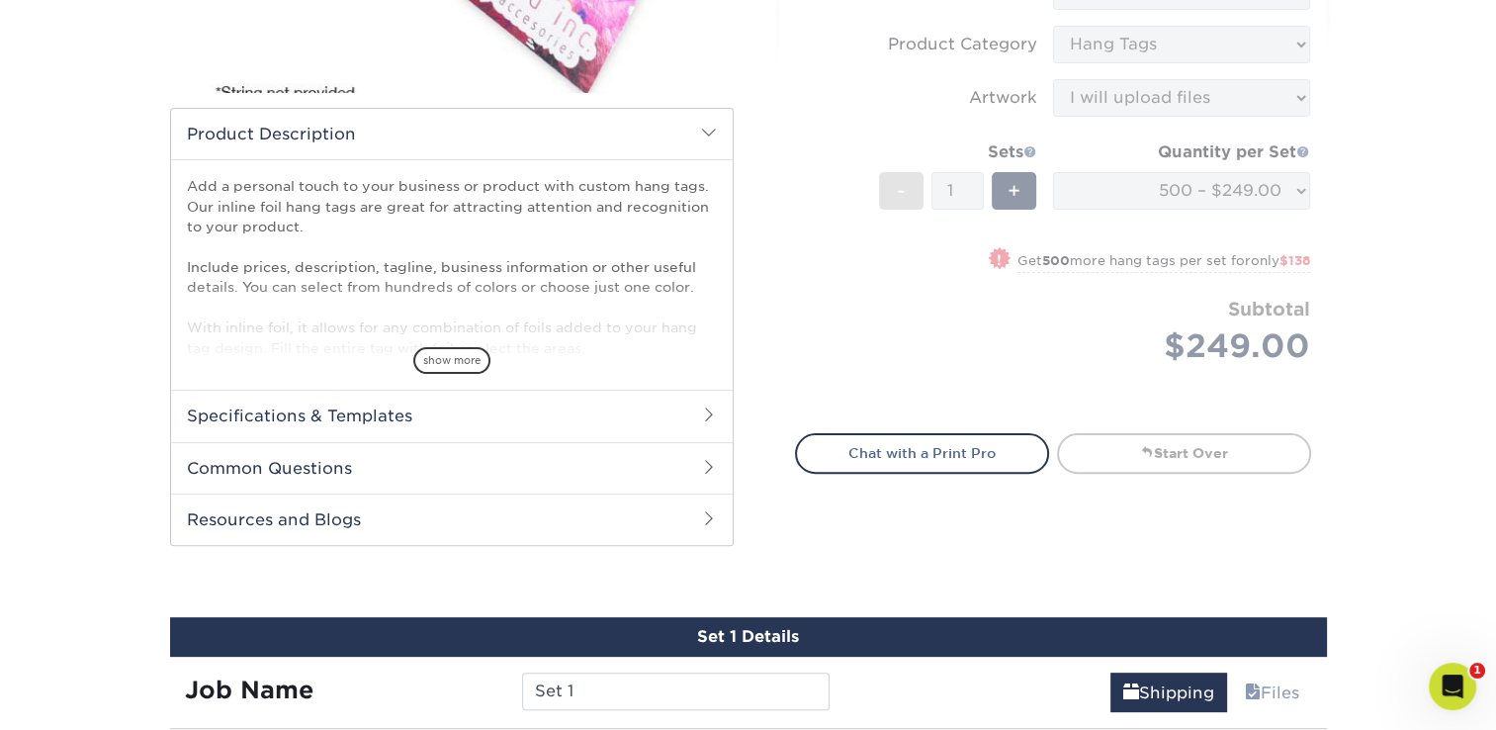
click at [552, 411] on h2 "Specifications & Templates" at bounding box center [452, 415] width 562 height 51
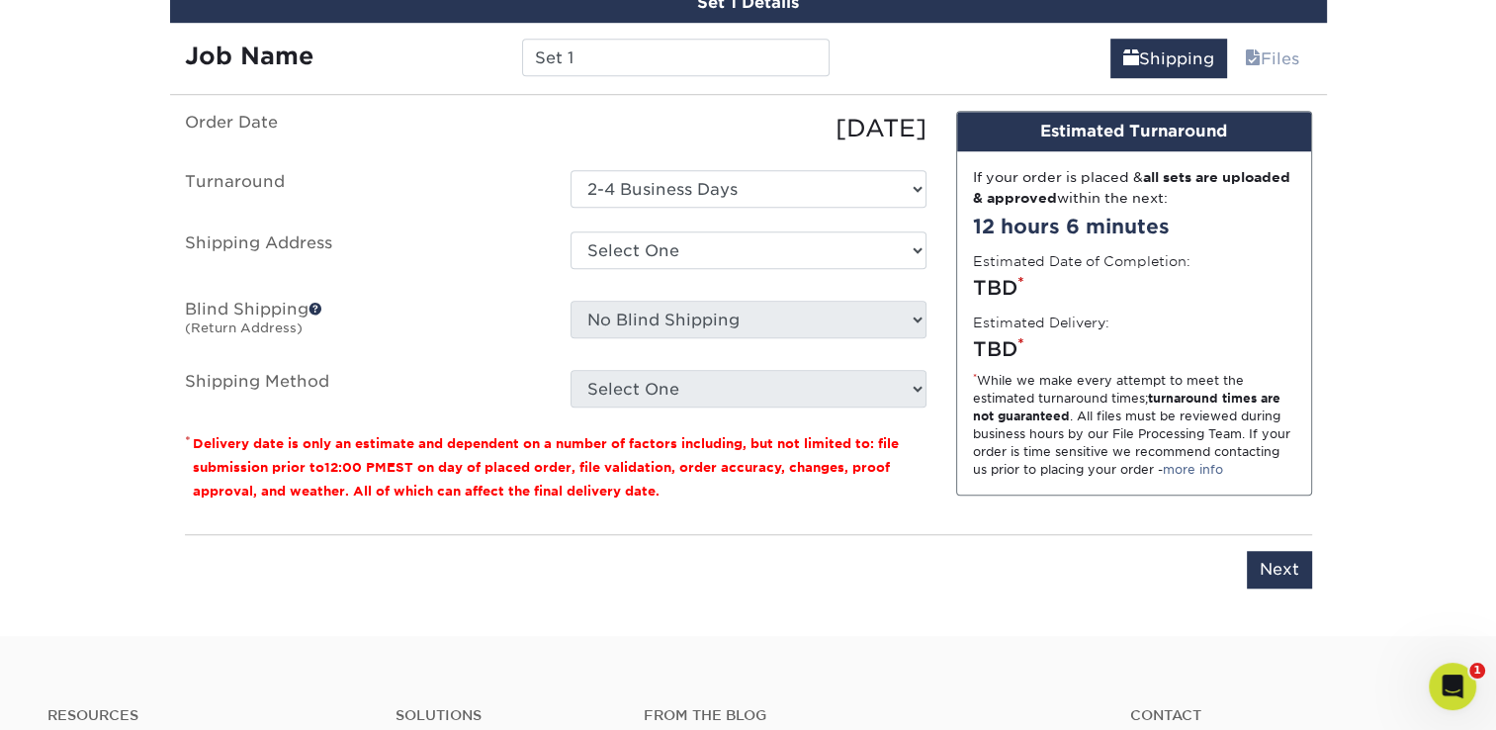
scroll to position [1403, 0]
